Goal: Transaction & Acquisition: Download file/media

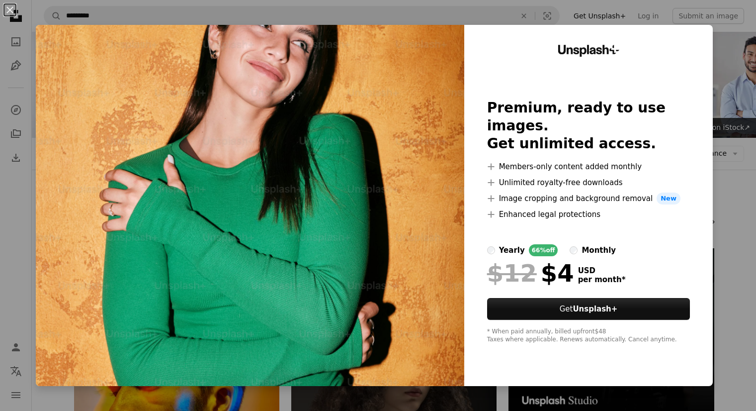
scroll to position [3540, 0]
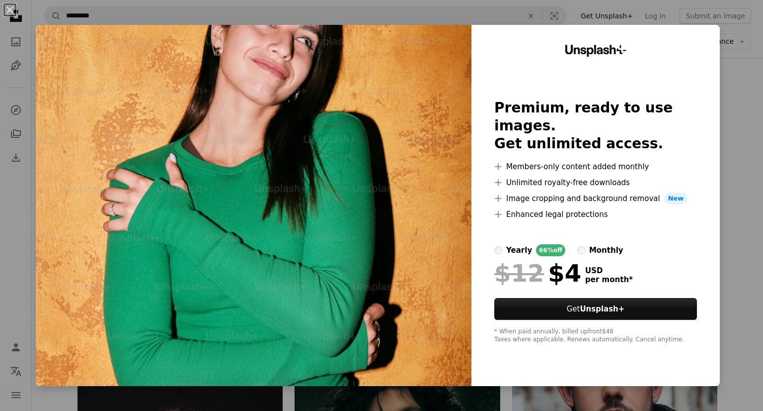
click at [706, 73] on div "Unsplash+ Premium, ready to use images. Get unlimited access. A plus sign Membe…" at bounding box center [596, 205] width 248 height 361
click at [7, 4] on button "An X shape" at bounding box center [10, 10] width 12 height 12
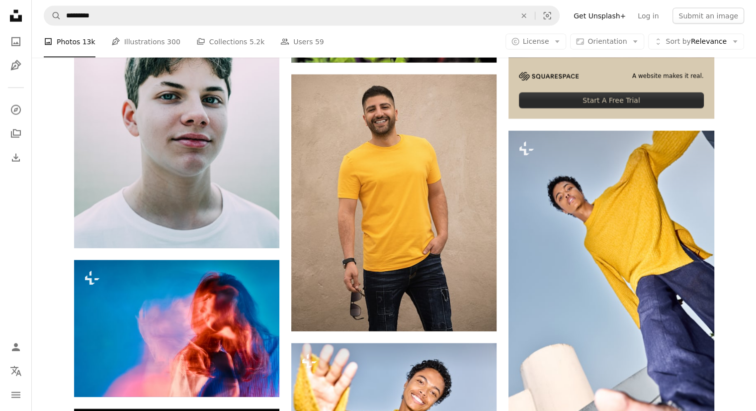
scroll to position [6075, 0]
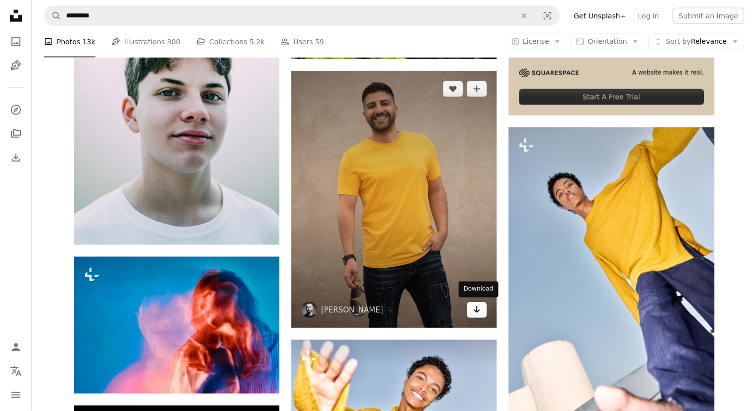
click at [474, 314] on icon "Arrow pointing down" at bounding box center [477, 309] width 8 height 12
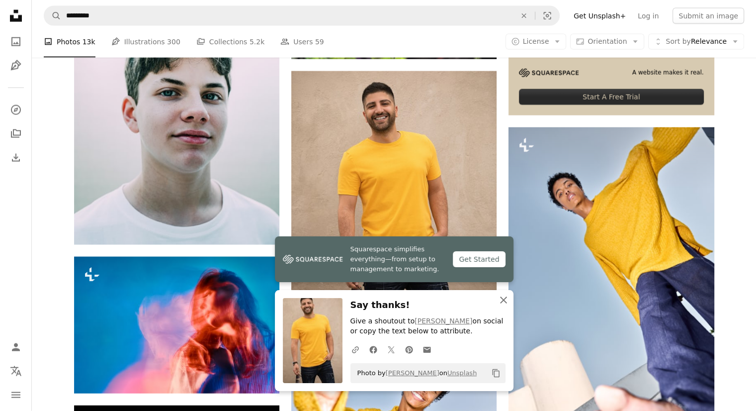
click at [501, 300] on icon "An X shape" at bounding box center [503, 300] width 12 height 12
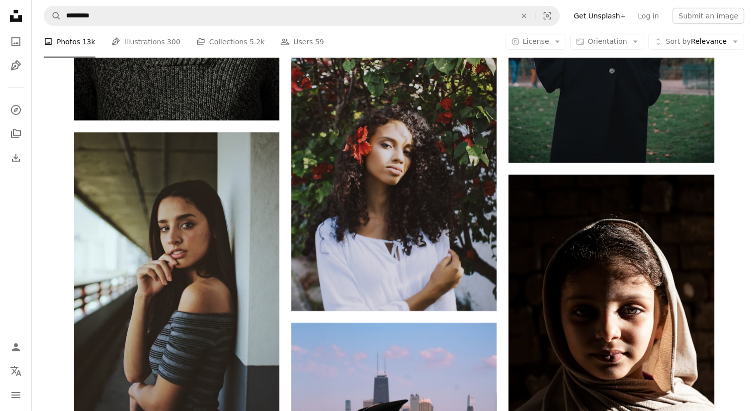
scroll to position [6989, 0]
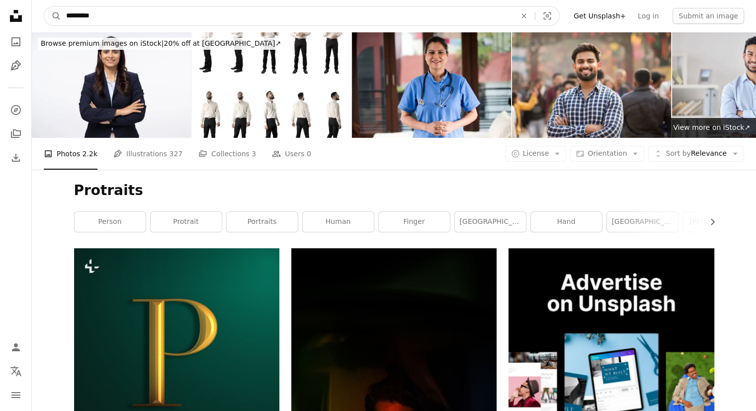
click at [226, 6] on input "*********" at bounding box center [287, 15] width 452 height 19
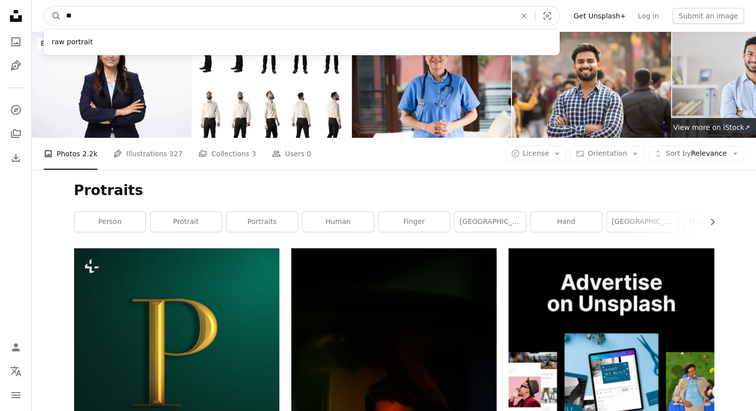
type input "*"
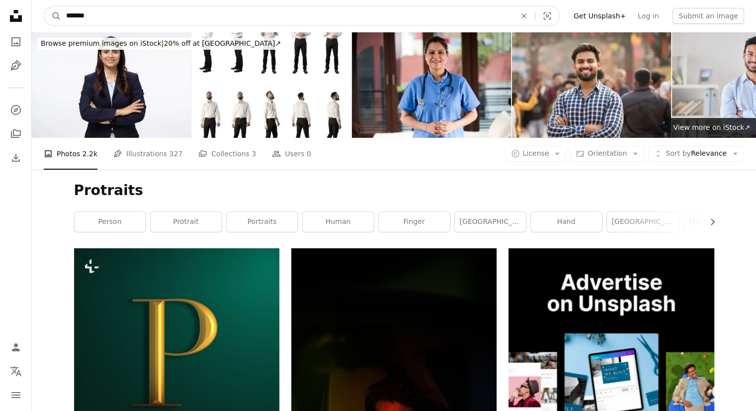
type input "********"
click button "A magnifying glass" at bounding box center [52, 15] width 17 height 19
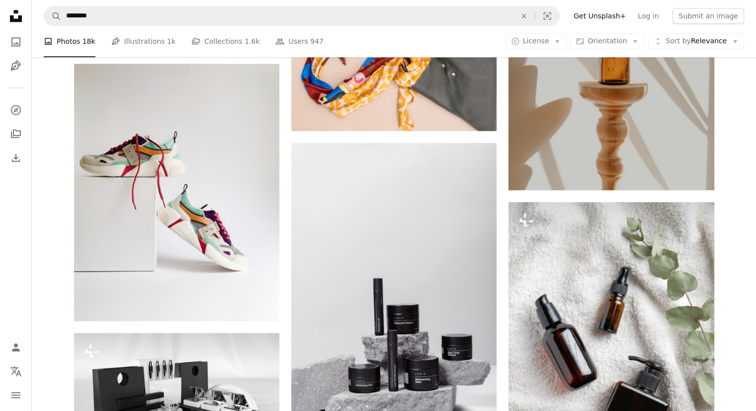
scroll to position [1116, 0]
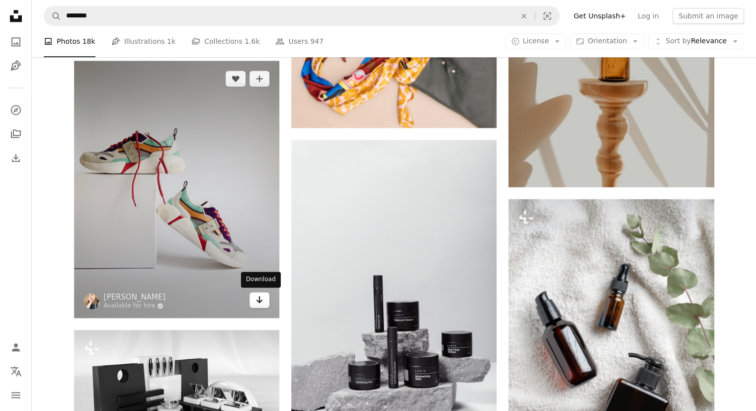
click at [257, 298] on icon "Arrow pointing down" at bounding box center [259, 299] width 8 height 12
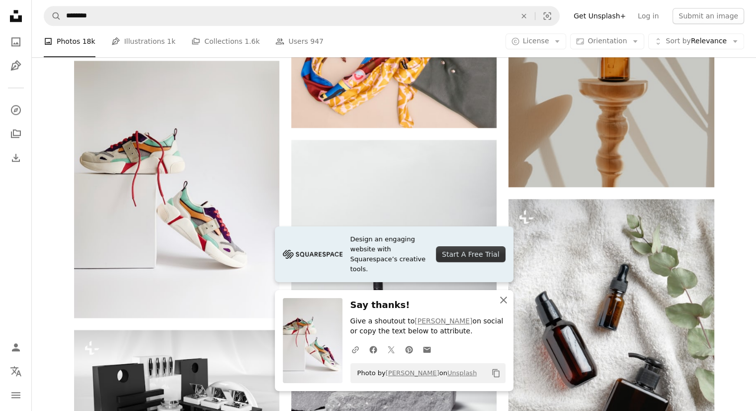
click at [503, 297] on icon "An X shape" at bounding box center [503, 300] width 12 height 12
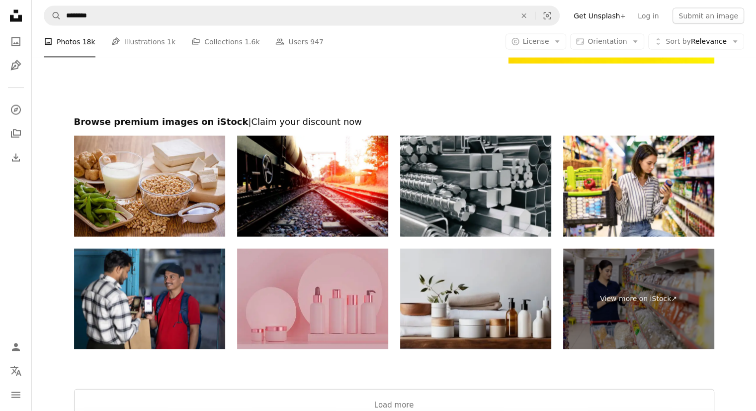
scroll to position [2059, 0]
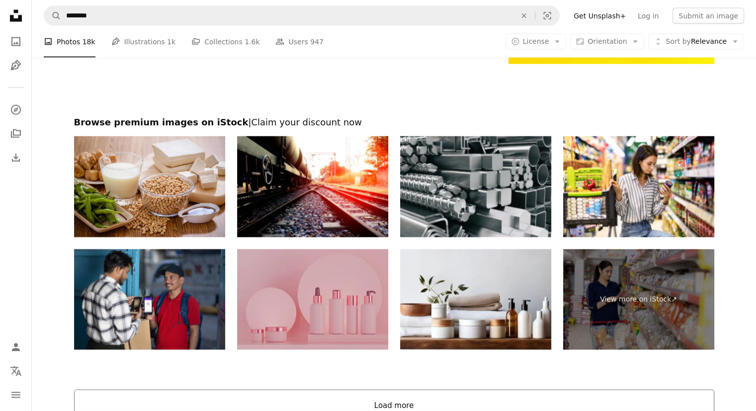
click at [375, 398] on button "Load more" at bounding box center [394, 405] width 640 height 32
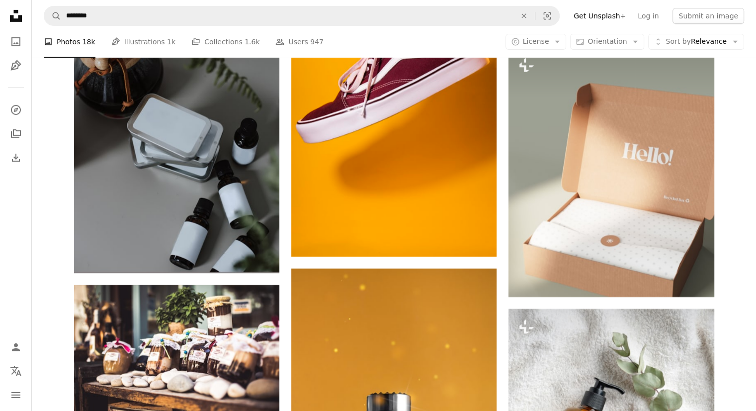
scroll to position [3304, 0]
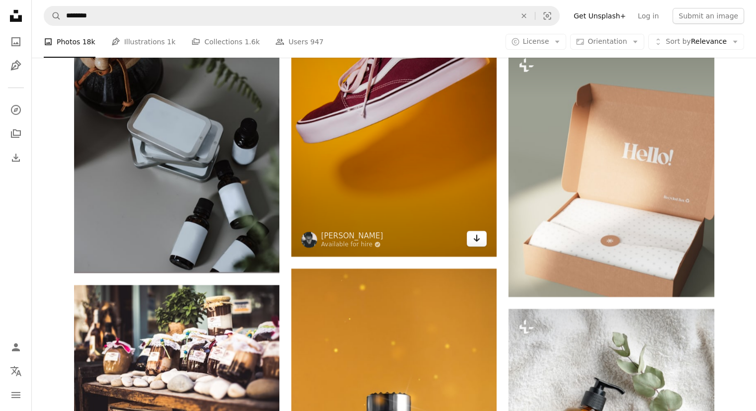
click at [474, 243] on icon "Arrow pointing down" at bounding box center [477, 238] width 8 height 12
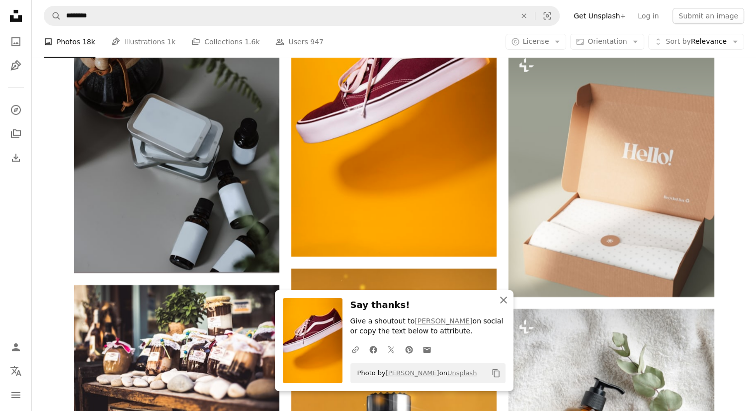
click at [501, 300] on icon "An X shape" at bounding box center [503, 300] width 12 height 12
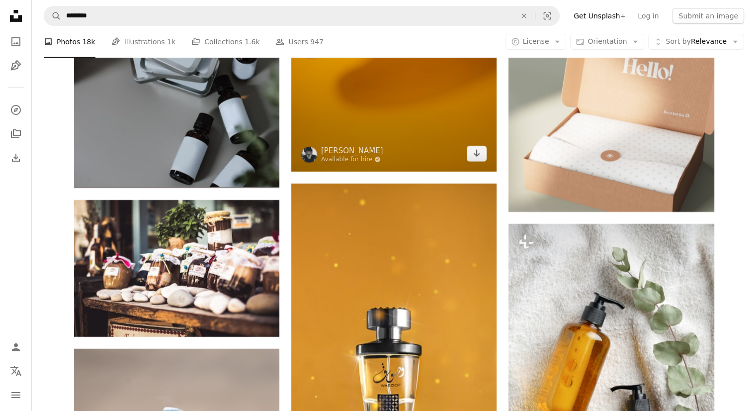
scroll to position [3390, 0]
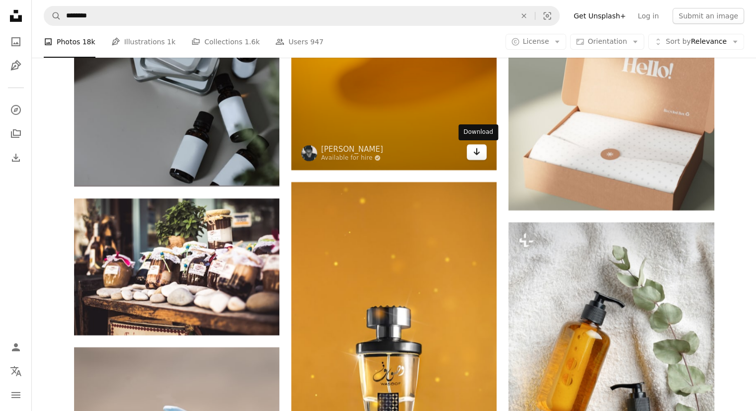
click at [473, 154] on icon "Arrow pointing down" at bounding box center [477, 152] width 8 height 12
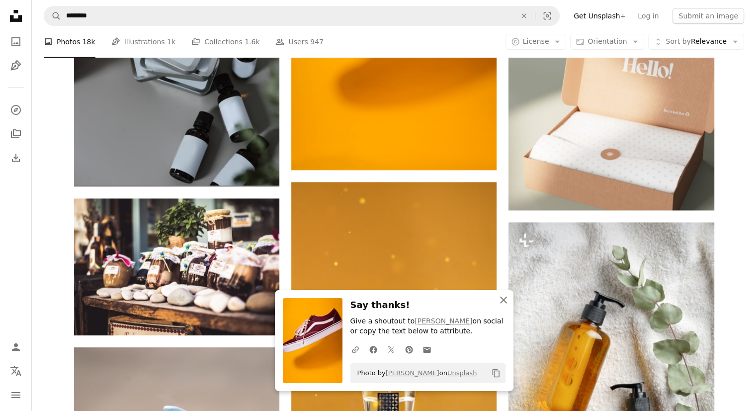
click at [502, 299] on icon "button" at bounding box center [503, 299] width 7 height 7
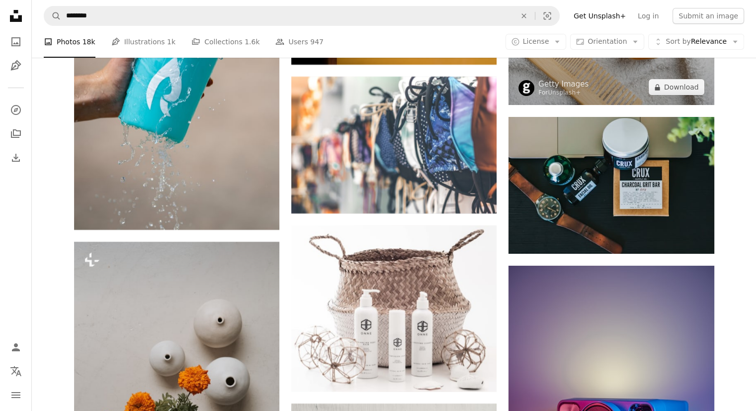
scroll to position [4197, 0]
